Goal: Entertainment & Leisure: Consume media (video, audio)

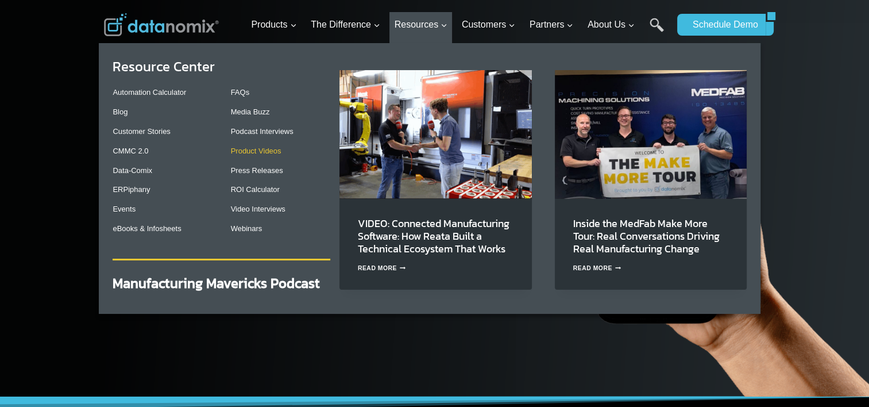
click at [267, 152] on link "Product Videos" at bounding box center [256, 151] width 51 height 9
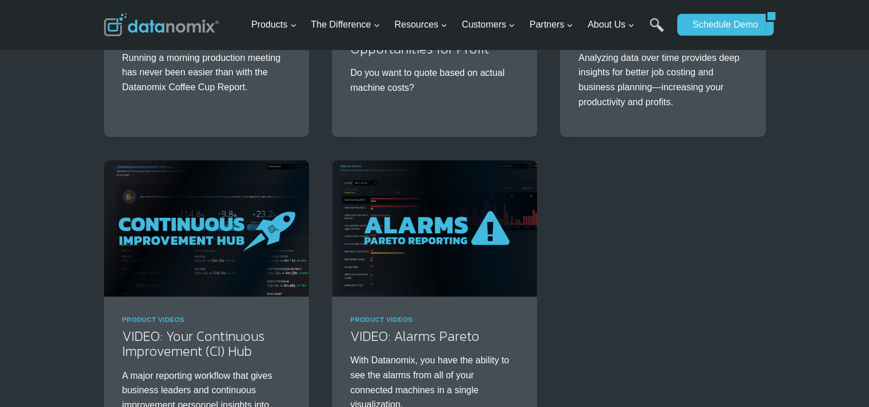
scroll to position [1072, 0]
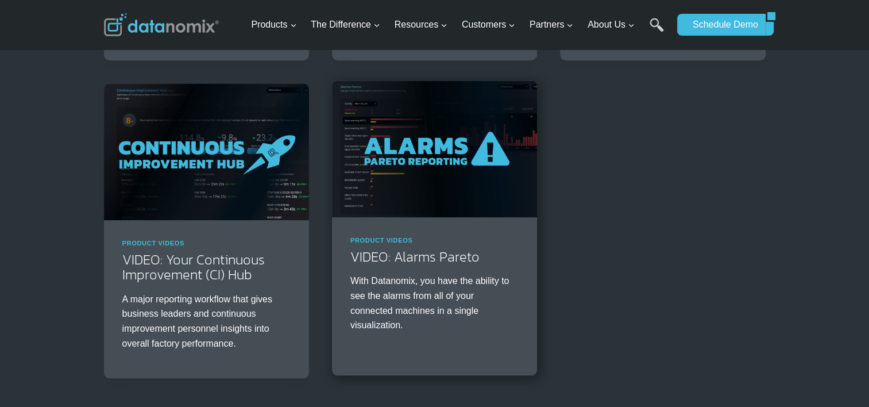
click at [413, 187] on img at bounding box center [434, 148] width 205 height 137
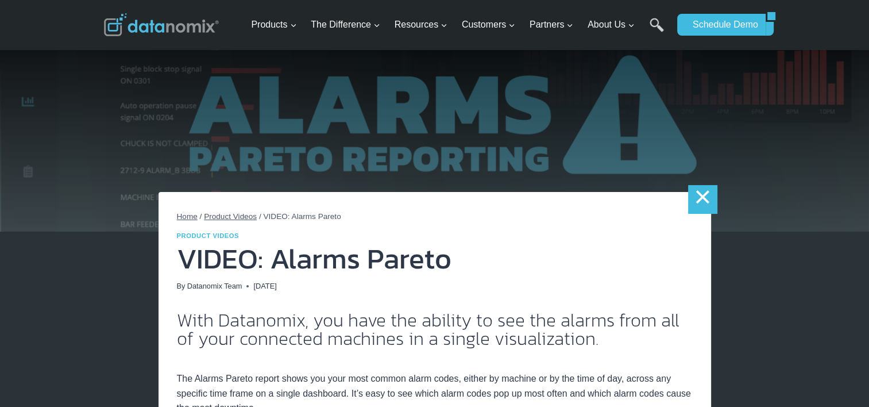
click at [702, 191] on link "×" at bounding box center [702, 199] width 29 height 29
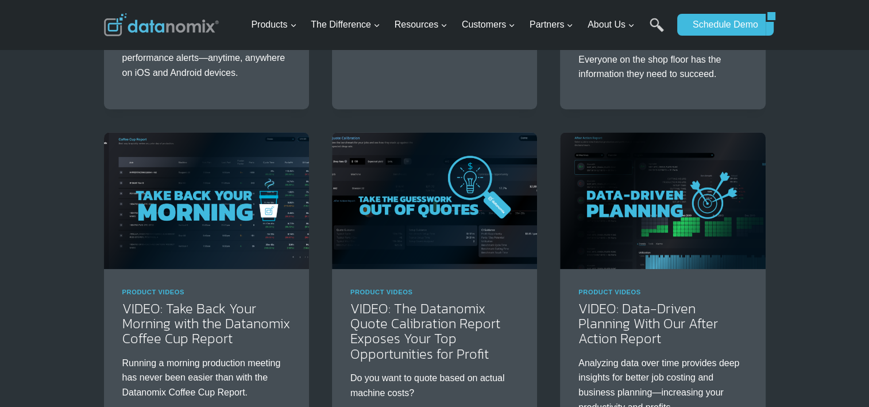
scroll to position [1072, 0]
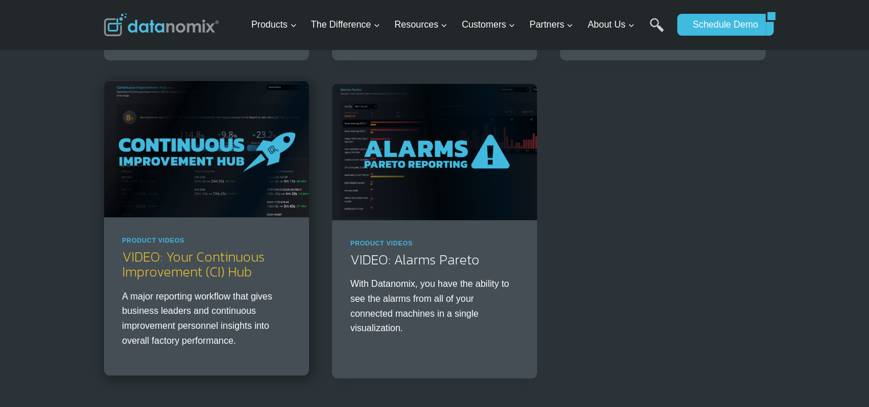
click at [223, 261] on link "VIDEO: Your Continuous Improvement (CI) Hub" at bounding box center [193, 264] width 143 height 35
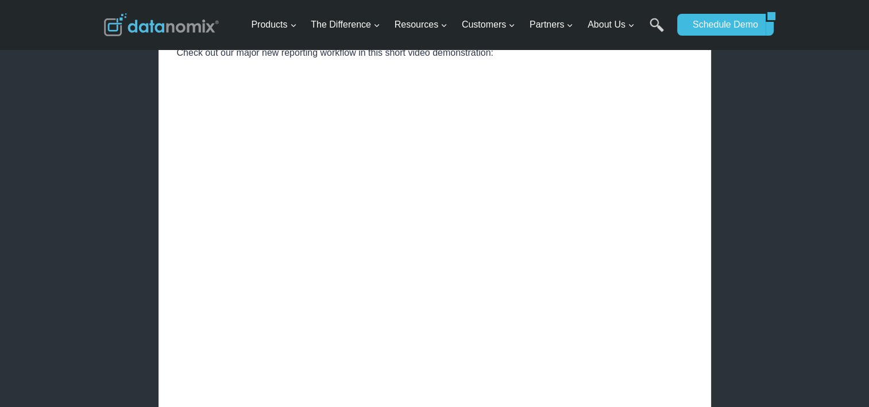
scroll to position [425, 0]
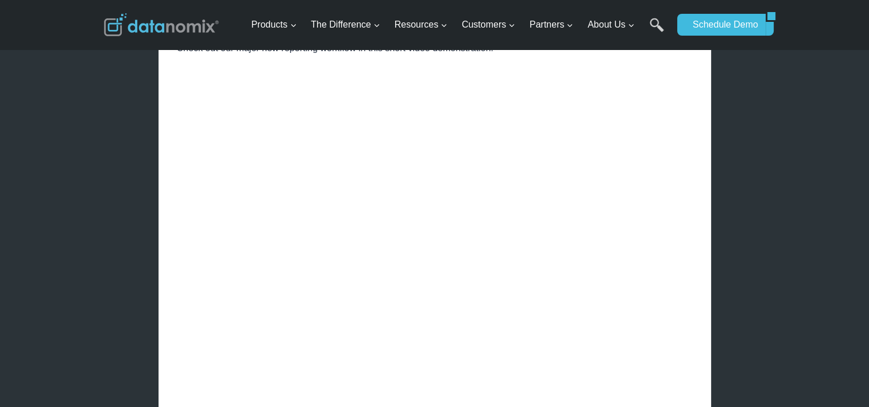
click at [799, 154] on div "× Home / Product Videos / VIDEO: Your Continuous Improvement (CI) Hub Product V…" at bounding box center [434, 361] width 869 height 1573
click at [125, 221] on div "× Home / Product Videos / VIDEO: Your Continuous Improvement (CI) Hub Product V…" at bounding box center [435, 334] width 662 height 1518
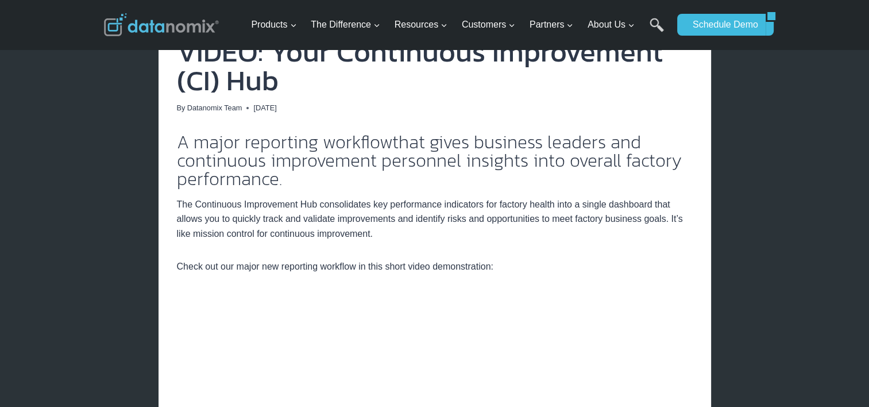
scroll to position [42, 0]
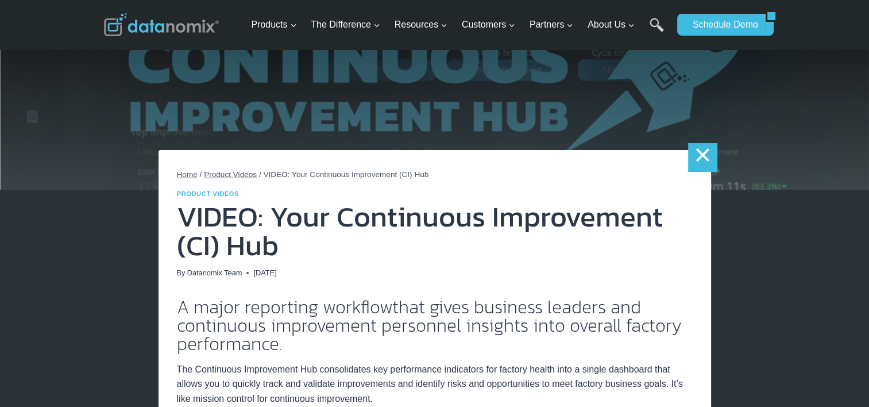
click at [709, 156] on link "×" at bounding box center [702, 157] width 29 height 29
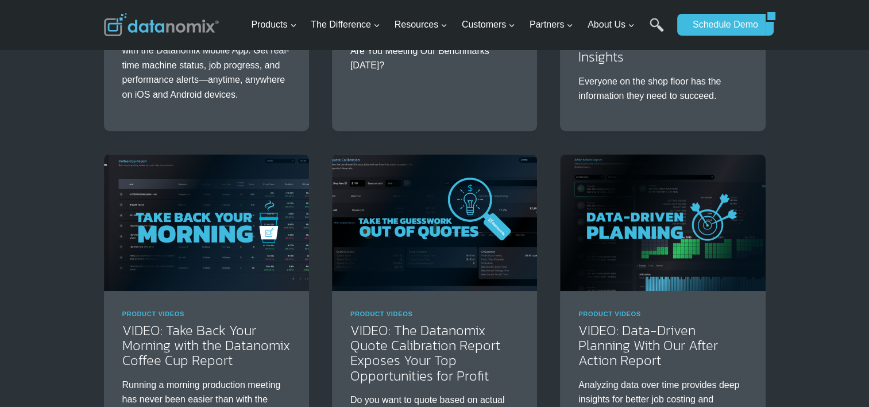
scroll to position [690, 0]
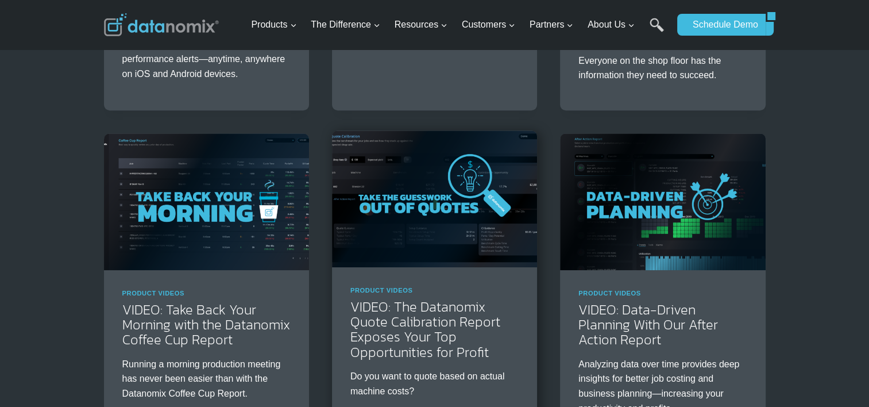
click at [451, 242] on img at bounding box center [434, 198] width 205 height 137
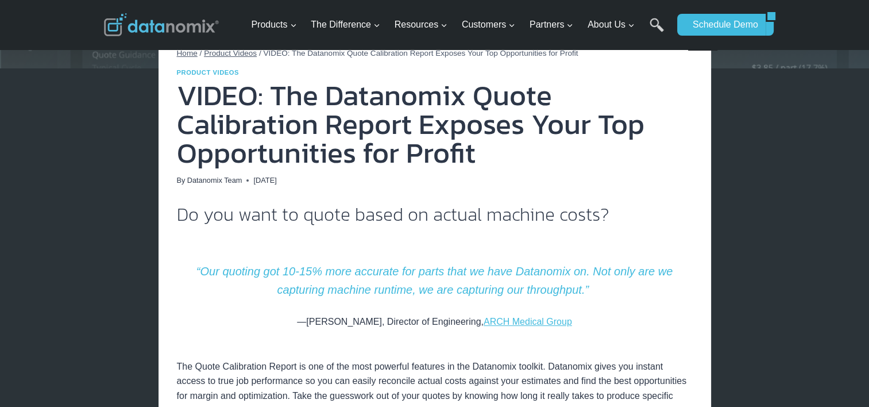
scroll to position [25, 0]
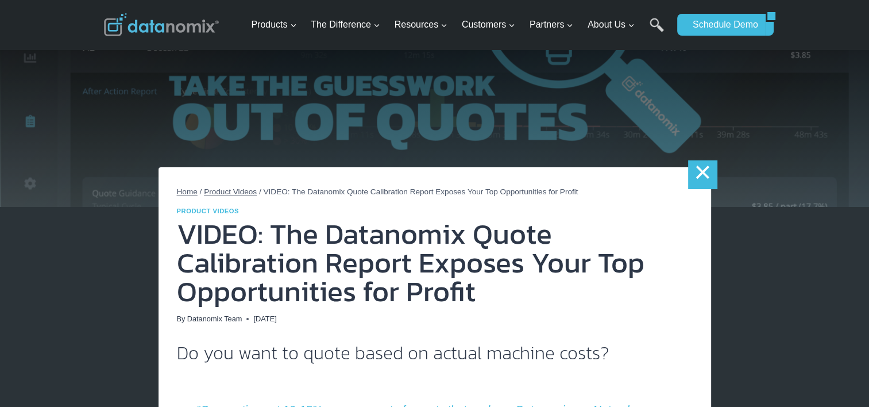
click at [697, 177] on link "×" at bounding box center [702, 174] width 29 height 29
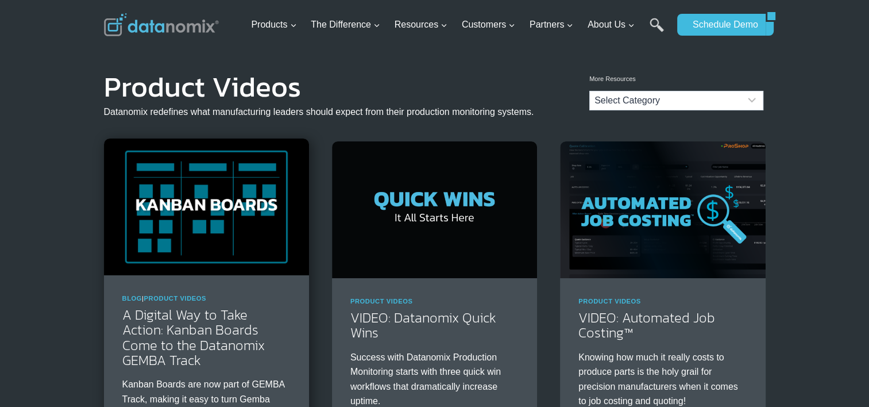
click at [236, 246] on img at bounding box center [206, 206] width 205 height 137
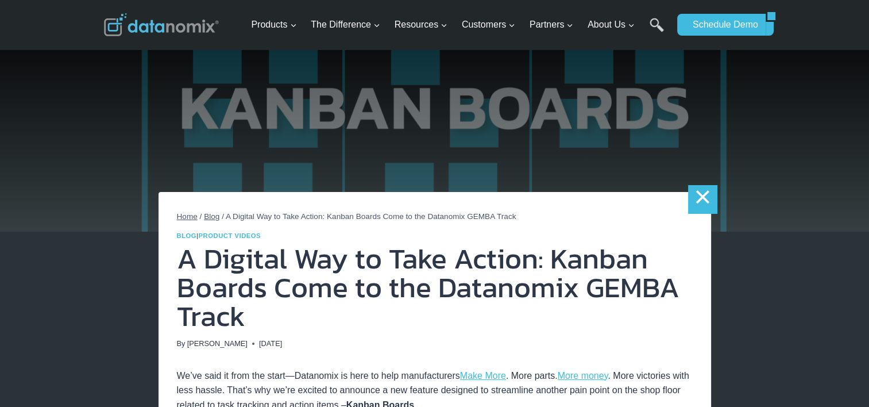
click at [703, 196] on link "×" at bounding box center [702, 199] width 29 height 29
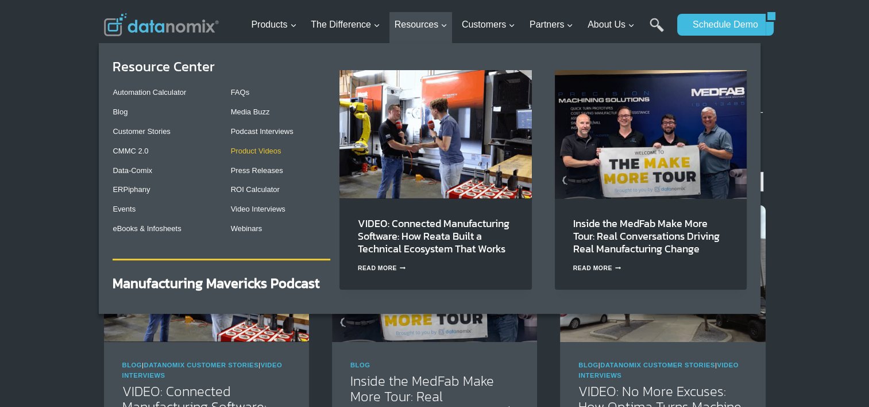
click at [256, 149] on link "Product Videos" at bounding box center [256, 151] width 51 height 9
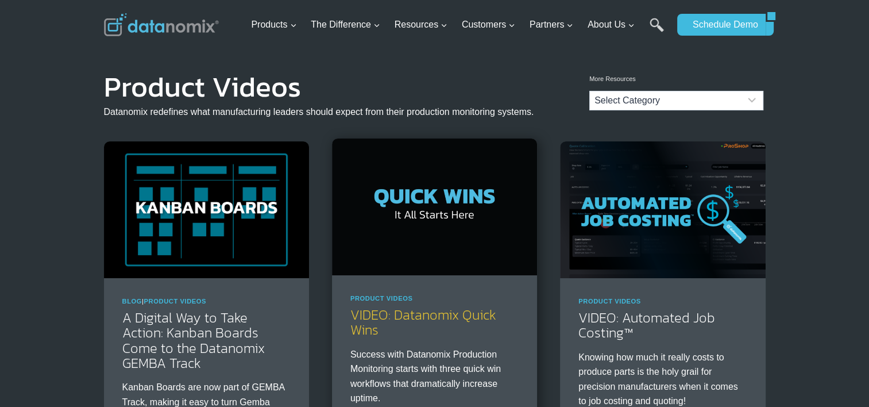
click link "VIDEO: Datanomix Quick Wins"
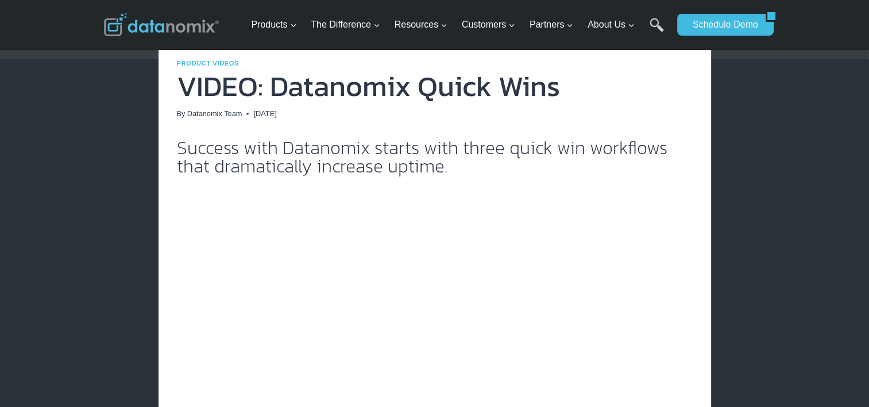
scroll to position [76, 0]
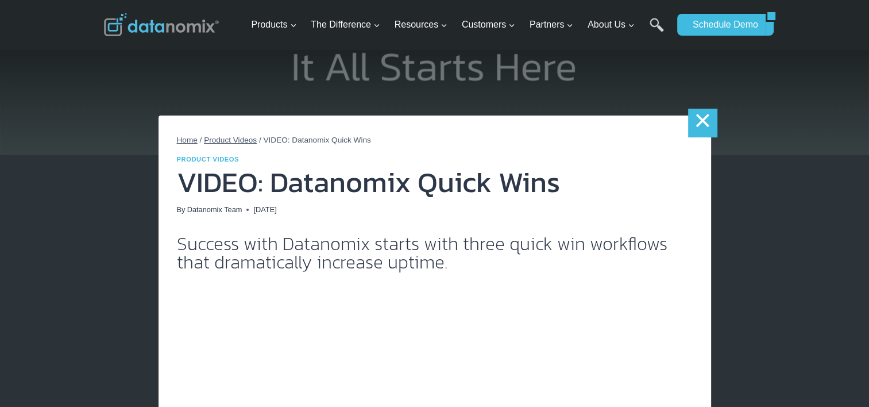
click at [710, 126] on link "×" at bounding box center [702, 123] width 29 height 29
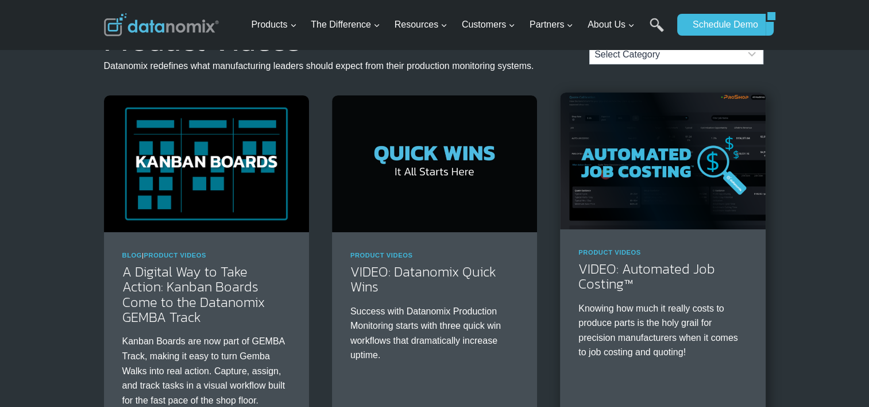
scroll to position [76, 0]
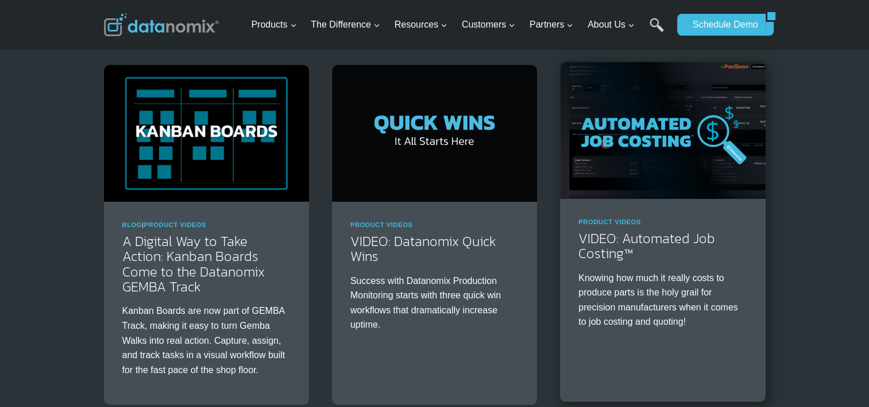
click at [651, 156] on img at bounding box center [662, 130] width 205 height 137
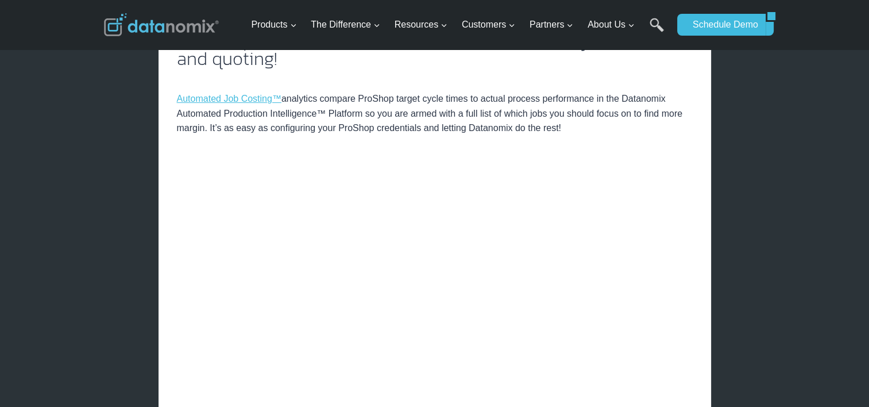
scroll to position [153, 0]
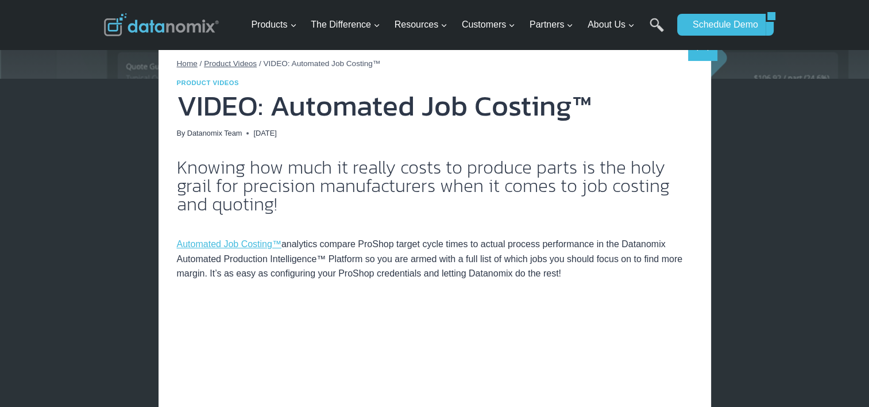
click at [702, 58] on link "×" at bounding box center [702, 46] width 29 height 29
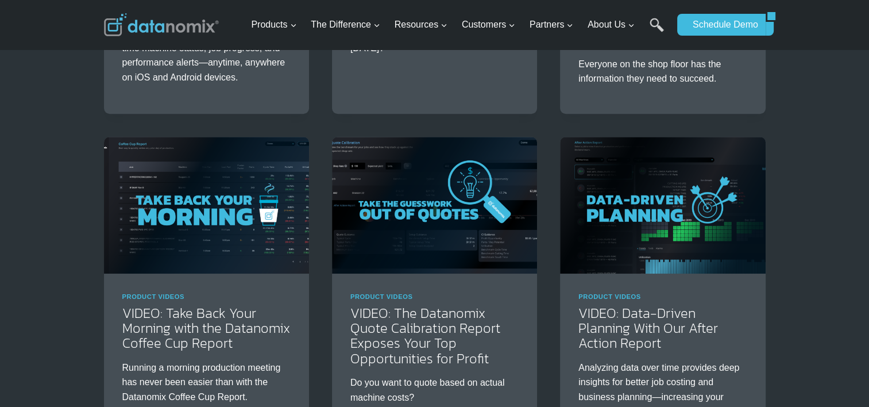
scroll to position [690, 0]
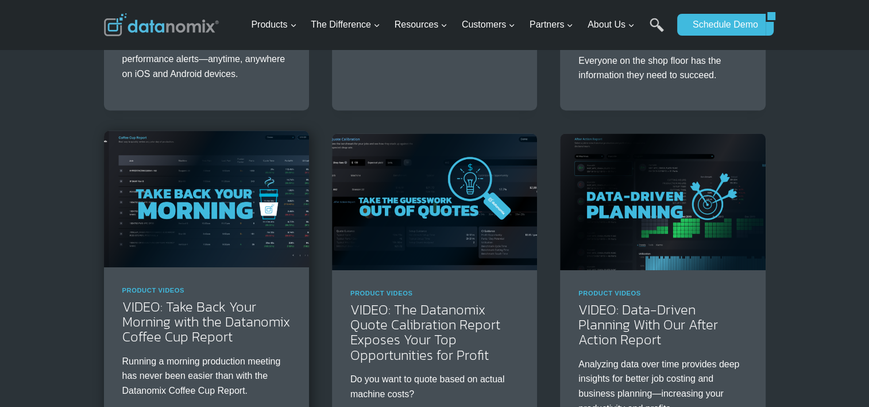
click at [178, 232] on img at bounding box center [206, 198] width 205 height 137
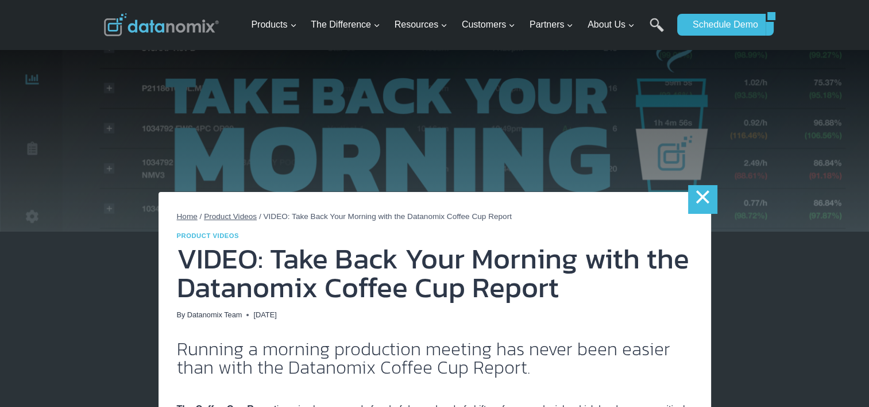
click at [694, 195] on link "×" at bounding box center [702, 199] width 29 height 29
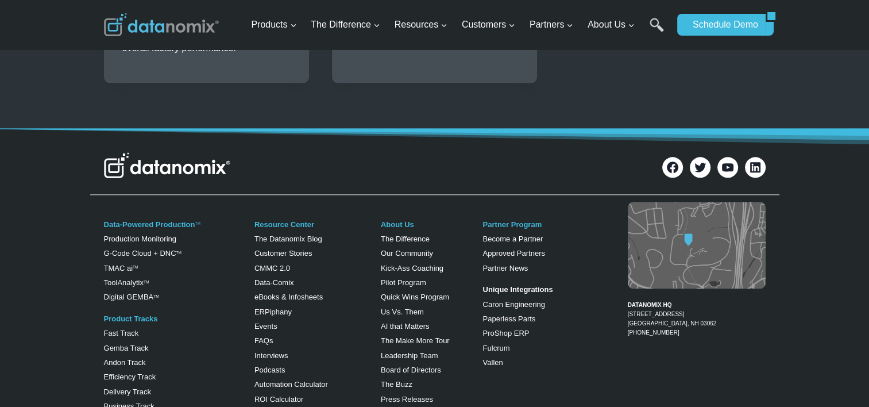
scroll to position [1379, 0]
